Goal: Task Accomplishment & Management: Complete application form

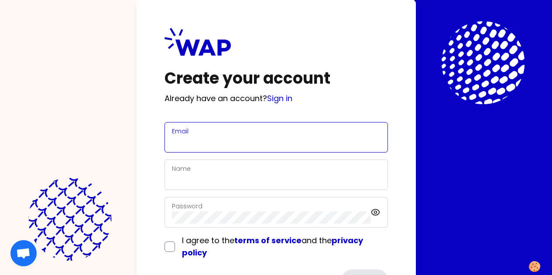
click at [172, 141] on input "Email" at bounding box center [276, 142] width 208 height 12
type input "[PERSON_NAME][EMAIL_ADDRESS][PERSON_NAME][DOMAIN_NAME]"
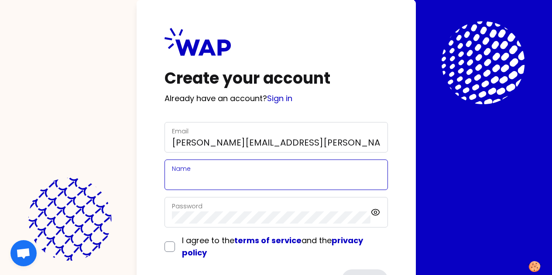
click at [172, 181] on input "Name" at bounding box center [276, 180] width 208 height 12
type input "[PERSON_NAME]"
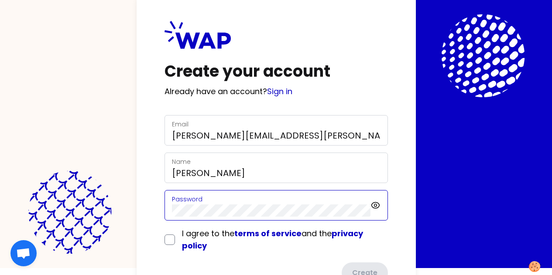
scroll to position [43, 0]
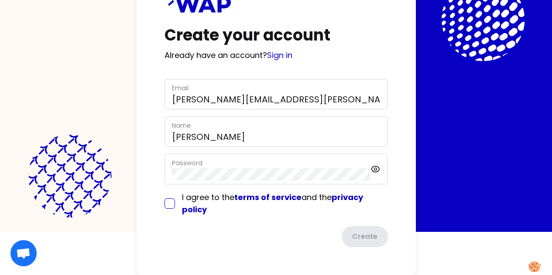
click at [164, 205] on form "Email [PERSON_NAME][EMAIL_ADDRESS][PERSON_NAME][DOMAIN_NAME] Name [PERSON_NAME]…" at bounding box center [275, 163] width 223 height 168
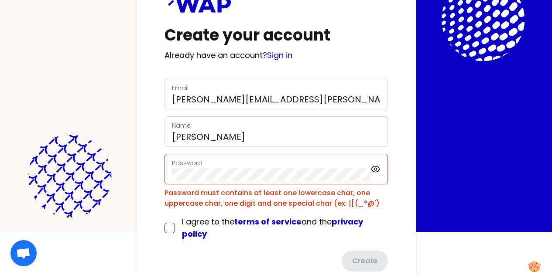
click at [164, 227] on input "checkbox" at bounding box center [169, 228] width 10 height 10
checkbox input "true"
click at [371, 171] on icon at bounding box center [375, 169] width 8 height 6
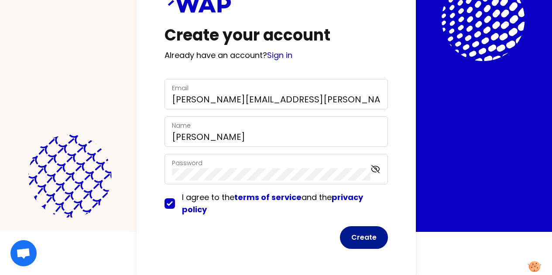
click at [340, 241] on button "Create" at bounding box center [364, 237] width 48 height 23
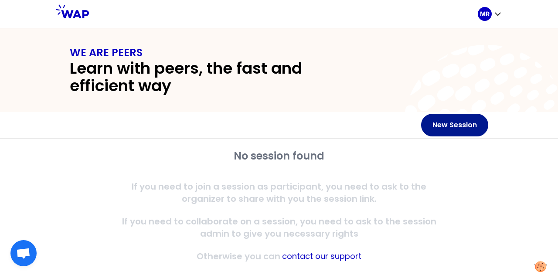
click at [448, 123] on button "New Session" at bounding box center [454, 125] width 67 height 23
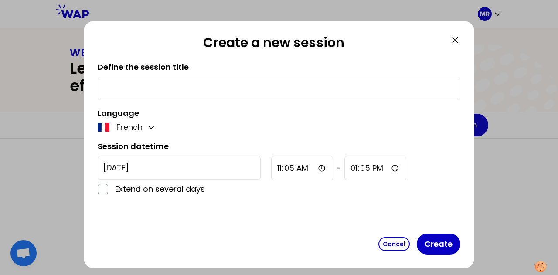
click at [239, 87] on input "text" at bounding box center [278, 88] width 351 height 12
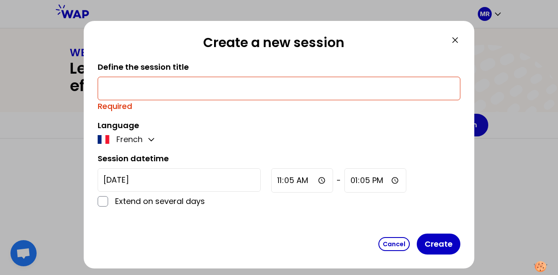
click at [232, 116] on div "Define the session title Required Language French Session datetime [DATE] Exten…" at bounding box center [279, 145] width 363 height 169
click at [402, 242] on button "Cancel" at bounding box center [393, 244] width 31 height 14
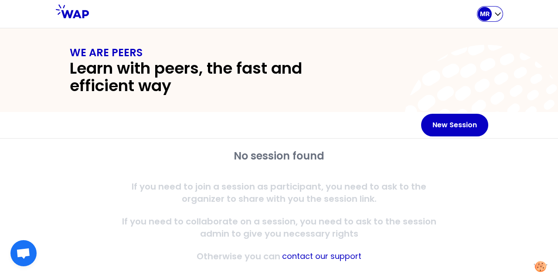
click at [490, 10] on div "MR" at bounding box center [485, 14] width 14 height 14
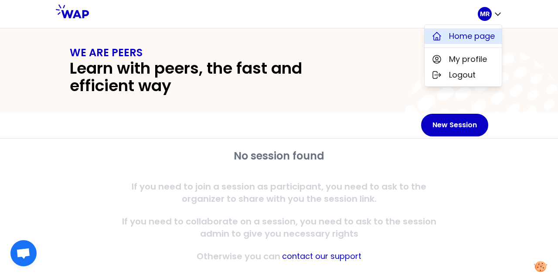
click at [473, 28] on button "Home page" at bounding box center [463, 36] width 77 height 16
